Goal: Browse casually

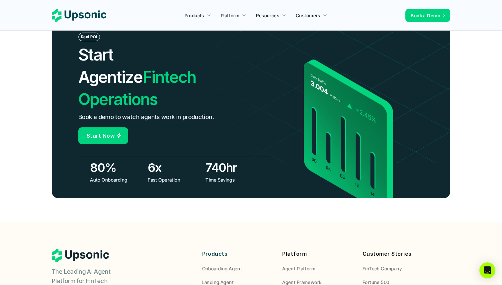
scroll to position [2486, 0]
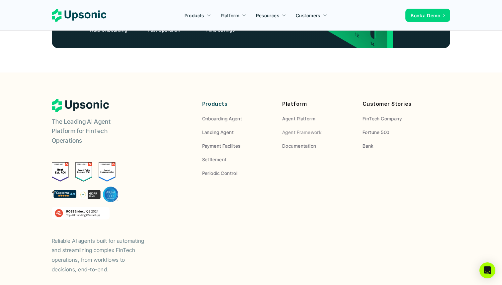
click at [365, 142] on p "Bank" at bounding box center [368, 145] width 11 height 7
click at [284, 167] on div "The Leading AI Agent Platform for FinTech Operations Reliable AI agents built f…" at bounding box center [251, 186] width 399 height 175
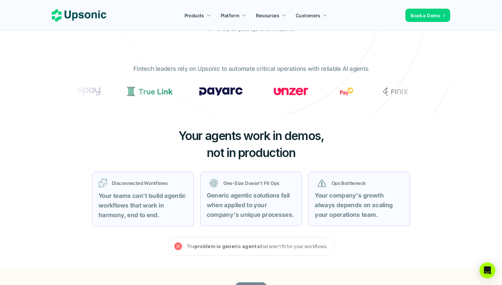
scroll to position [0, 0]
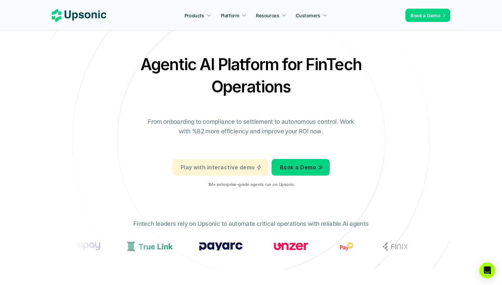
click at [235, 170] on p "Play with interactive demo" at bounding box center [218, 167] width 74 height 10
click at [250, 41] on icon at bounding box center [251, 139] width 446 height 446
